Goal: Obtain resource: Download file/media

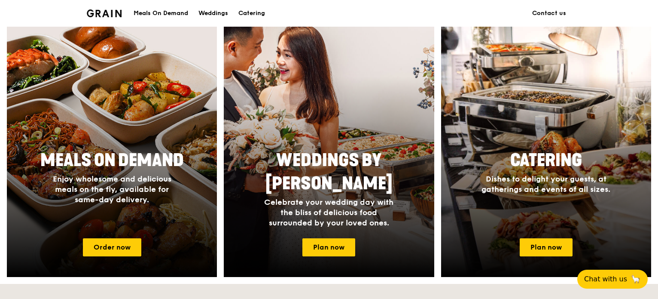
scroll to position [344, 0]
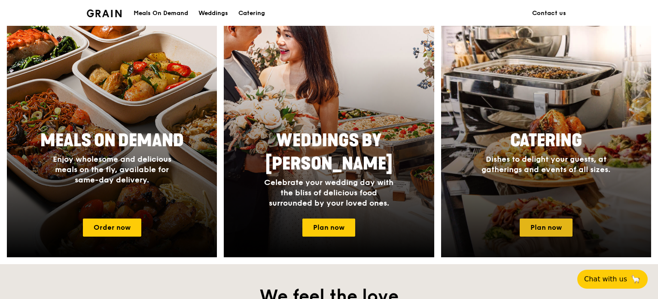
click at [544, 223] on link "Plan now" at bounding box center [546, 227] width 53 height 18
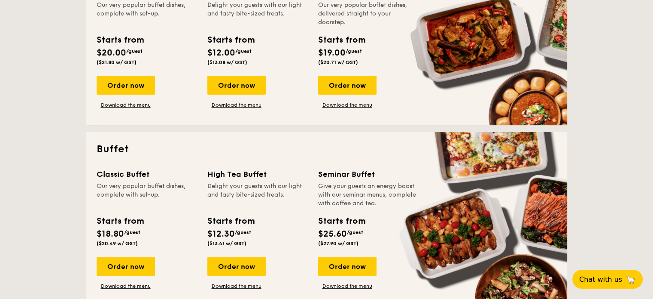
scroll to position [344, 0]
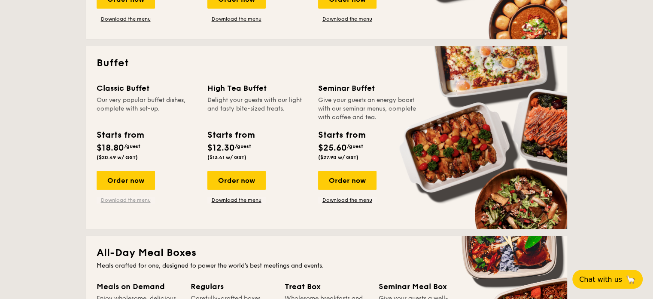
click at [133, 198] on link "Download the menu" at bounding box center [126, 199] width 58 height 7
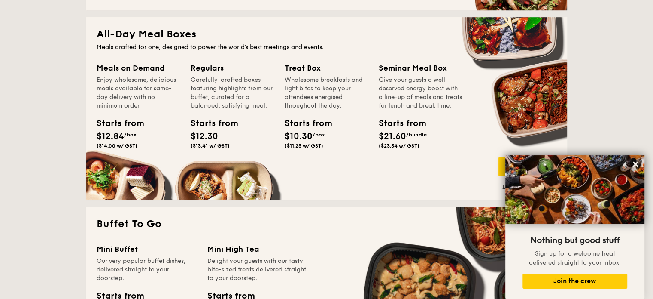
scroll to position [559, 0]
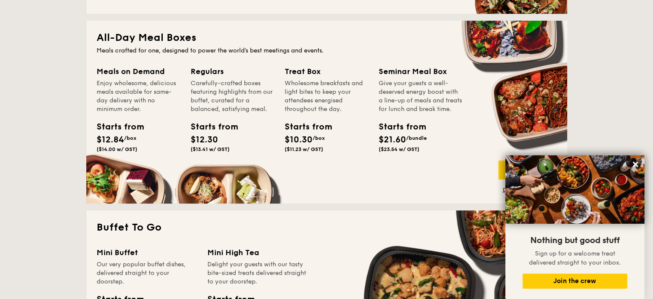
click at [398, 133] on div "Starts from" at bounding box center [398, 126] width 39 height 13
click at [400, 103] on div "Give your guests a well-deserved energy boost with a line-up of meals and treat…" at bounding box center [421, 96] width 84 height 34
